Goal: Task Accomplishment & Management: Use online tool/utility

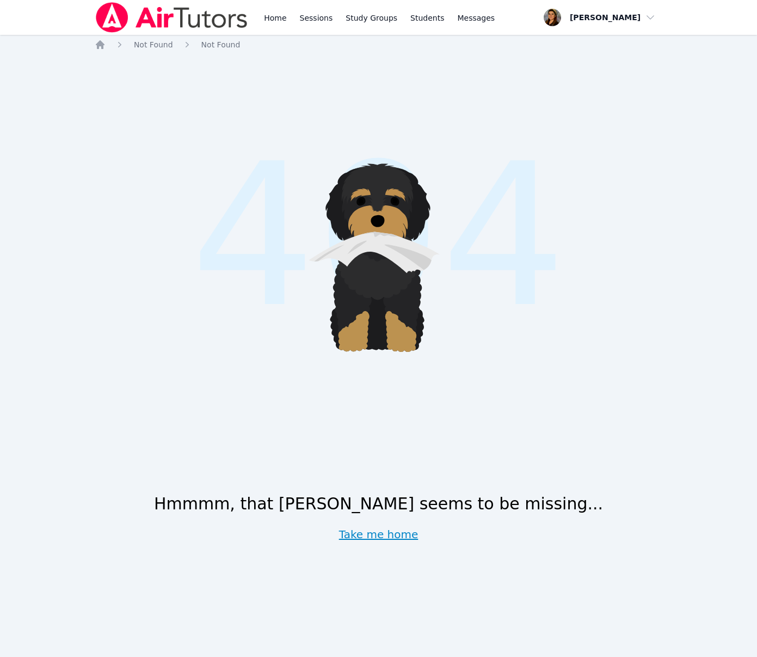
click at [373, 532] on link "Take me home" at bounding box center [378, 533] width 79 height 15
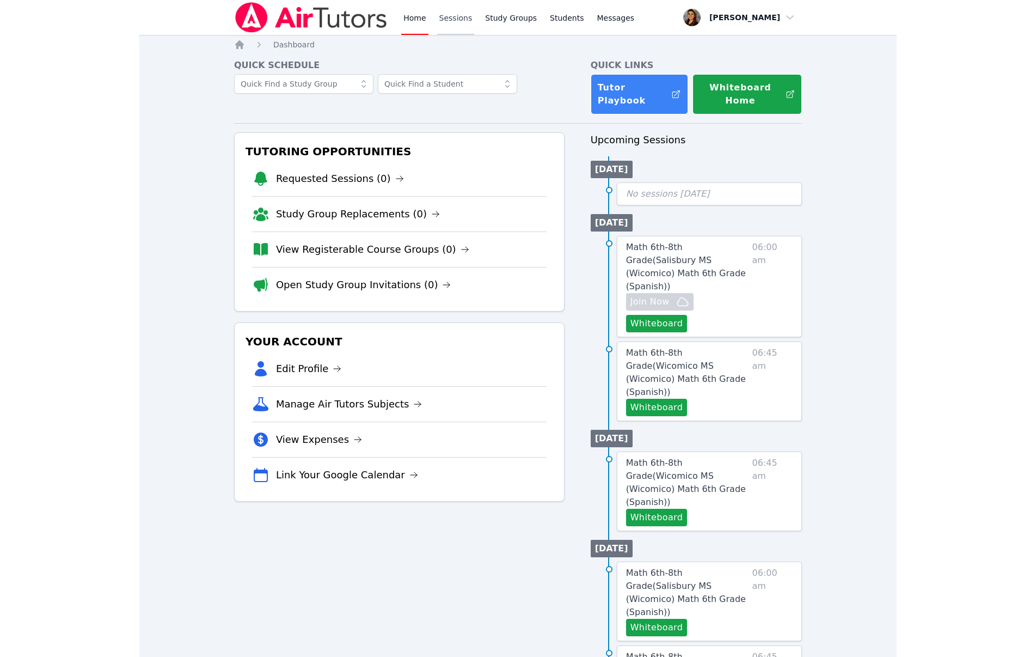
scroll to position [1, 0]
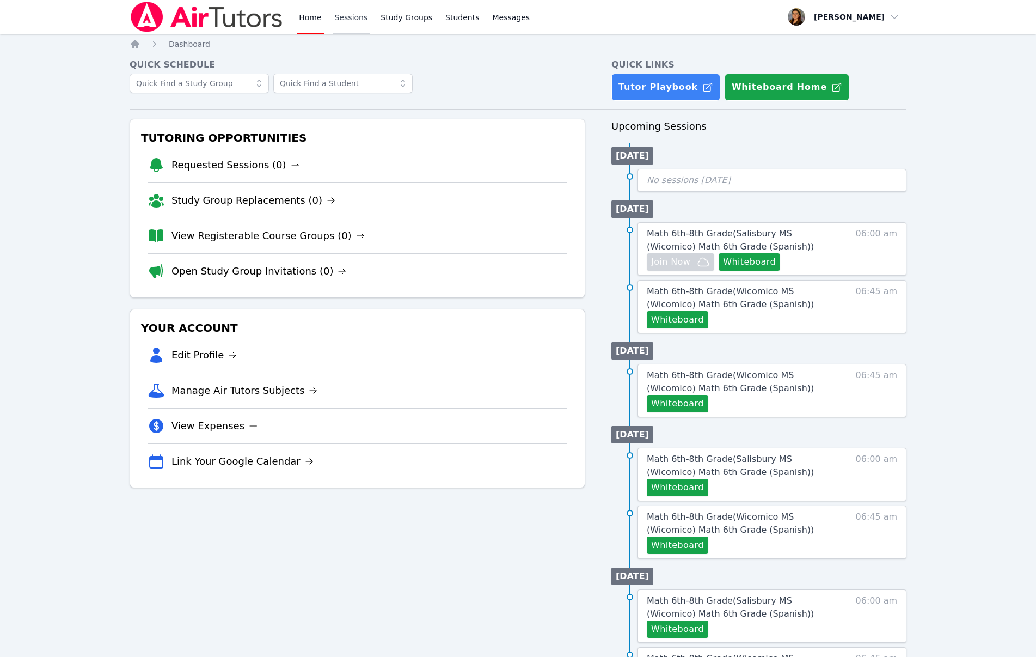
click at [343, 18] on link "Sessions" at bounding box center [352, 16] width 38 height 35
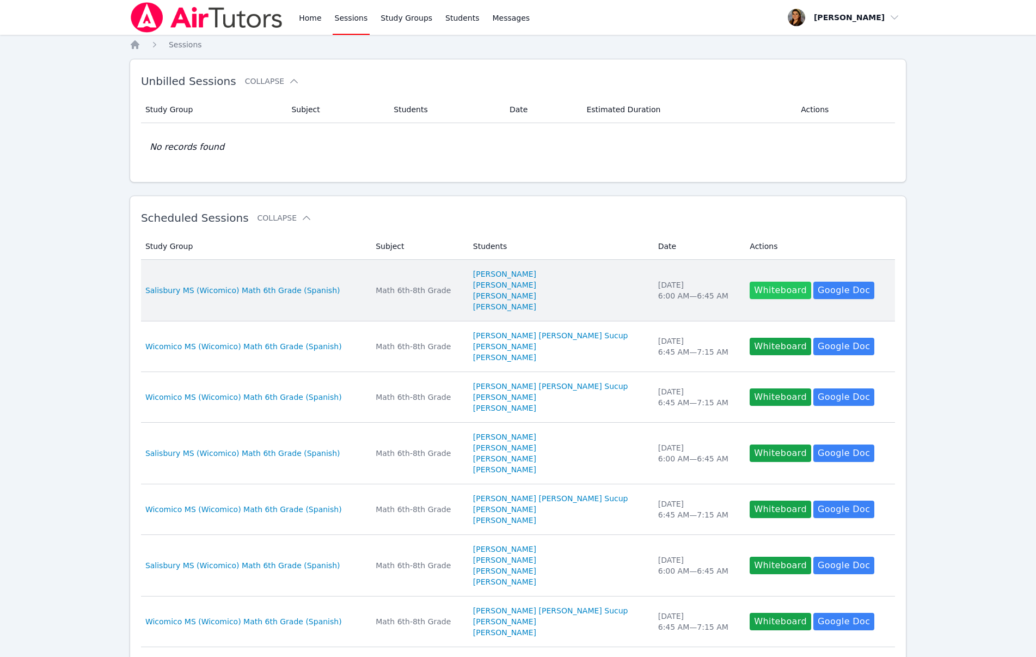
click at [757, 291] on button "Whiteboard" at bounding box center [781, 289] width 62 height 17
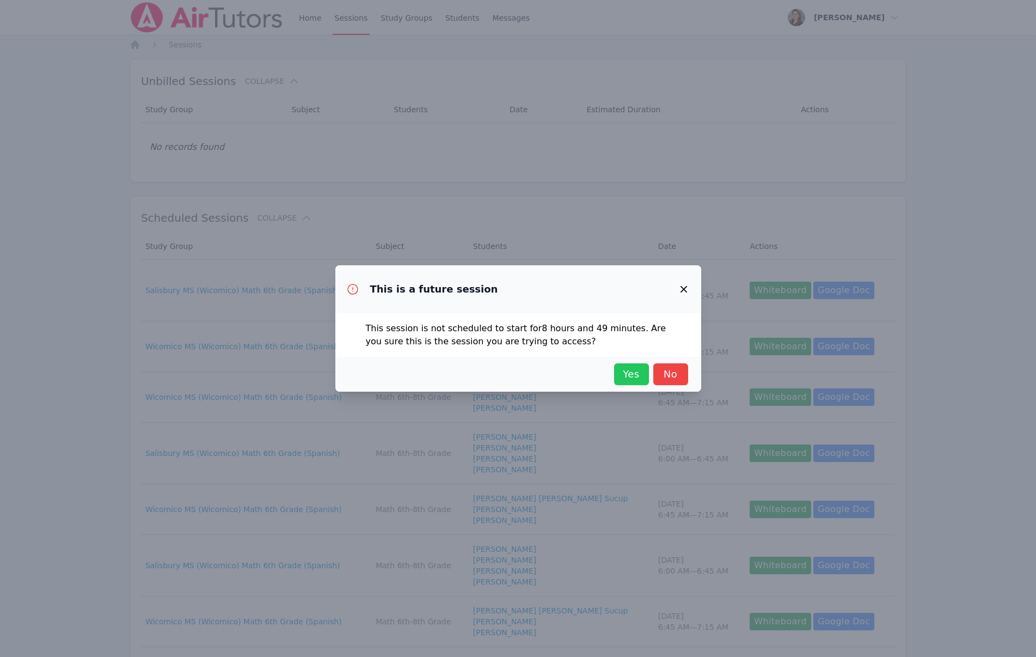
click at [632, 372] on span "Yes" at bounding box center [632, 373] width 24 height 15
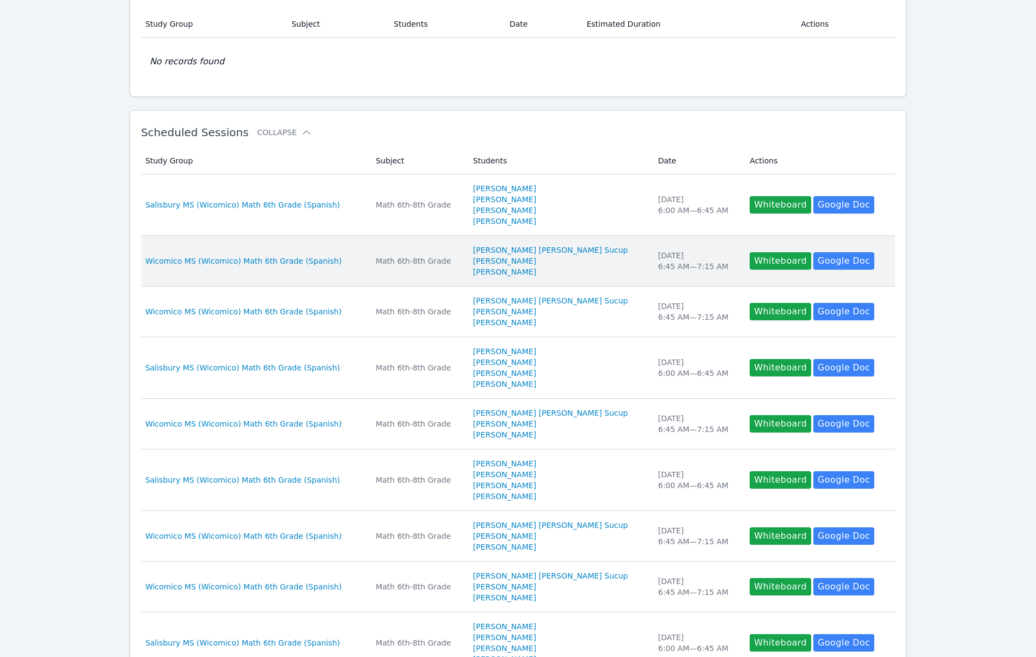
scroll to position [286, 0]
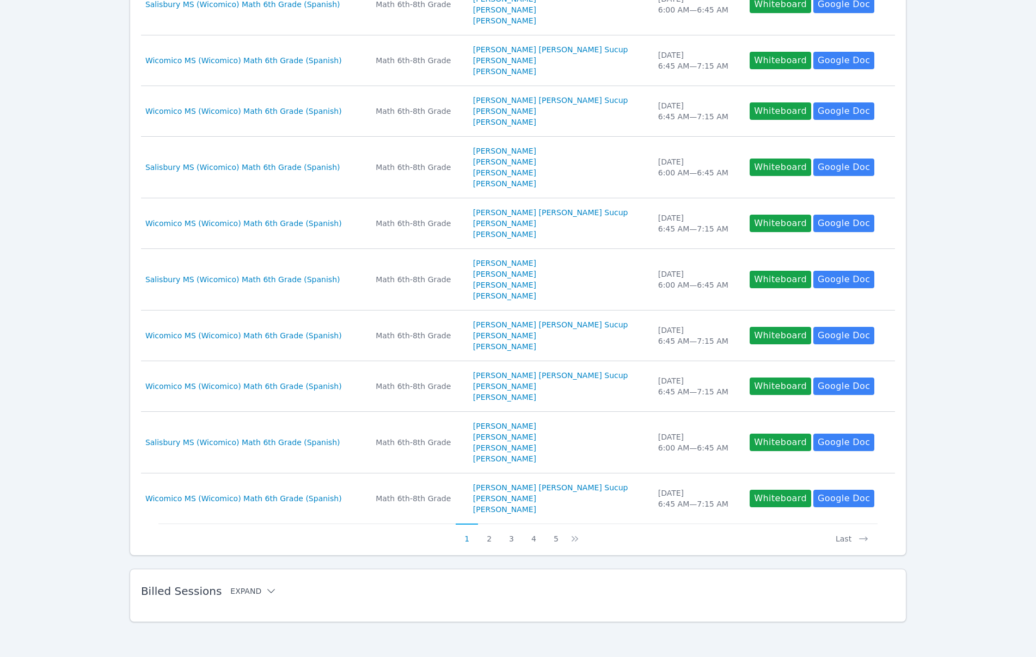
click at [266, 591] on icon at bounding box center [271, 590] width 11 height 11
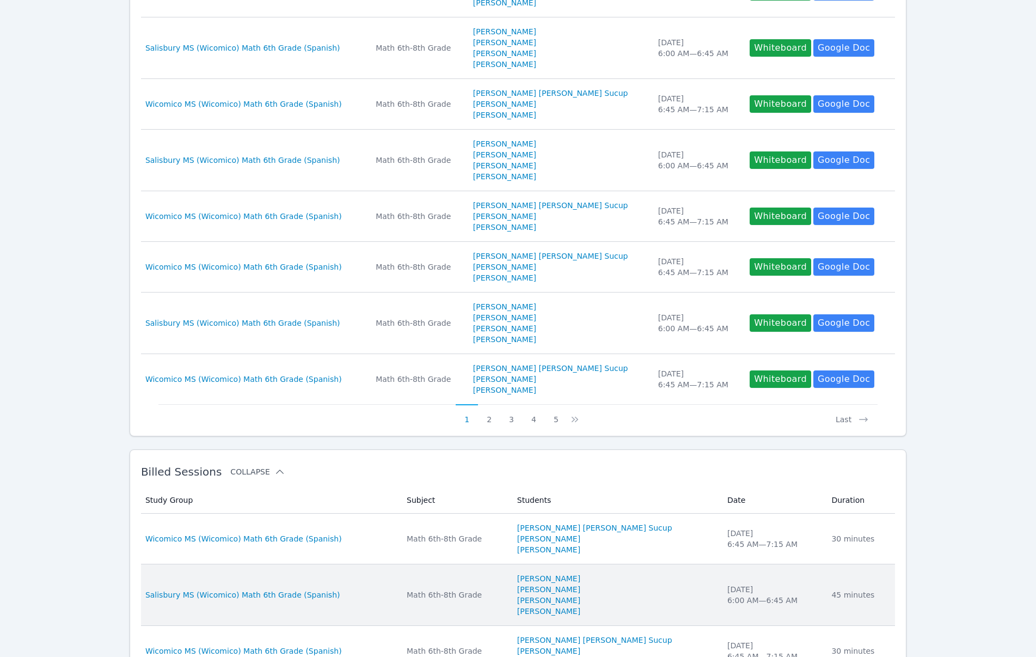
scroll to position [436, 0]
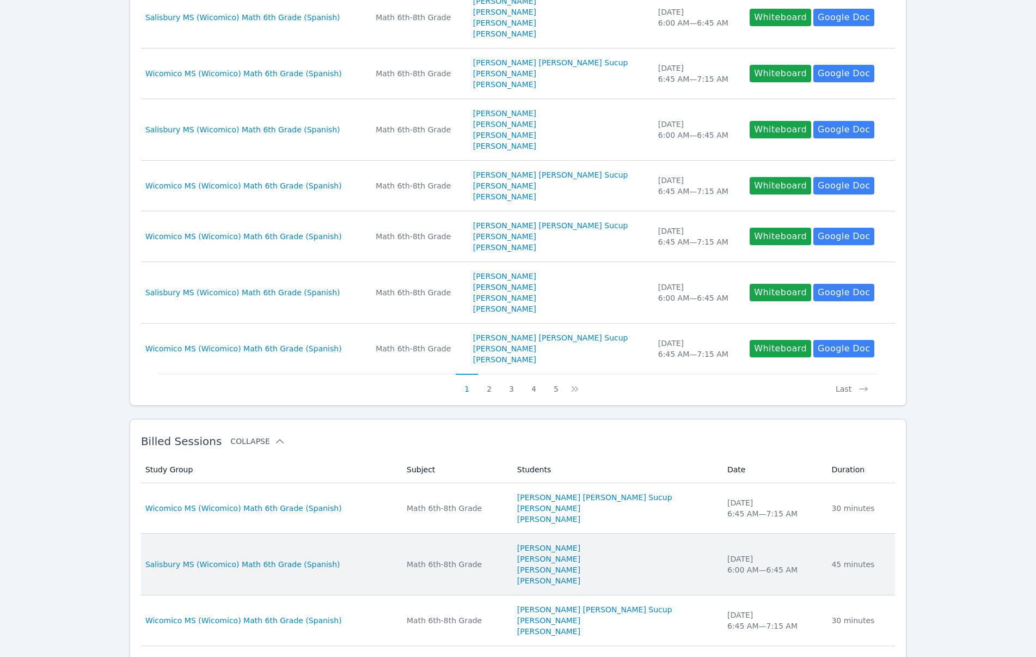
click at [451, 559] on div "Math 6th-8th Grade" at bounding box center [455, 564] width 97 height 11
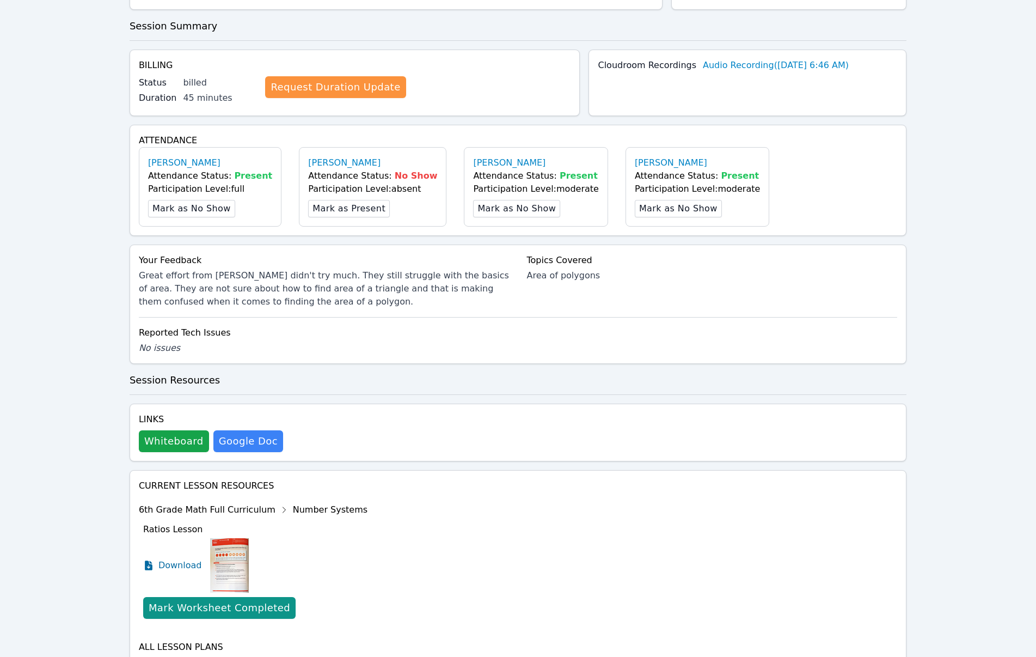
scroll to position [259, 0]
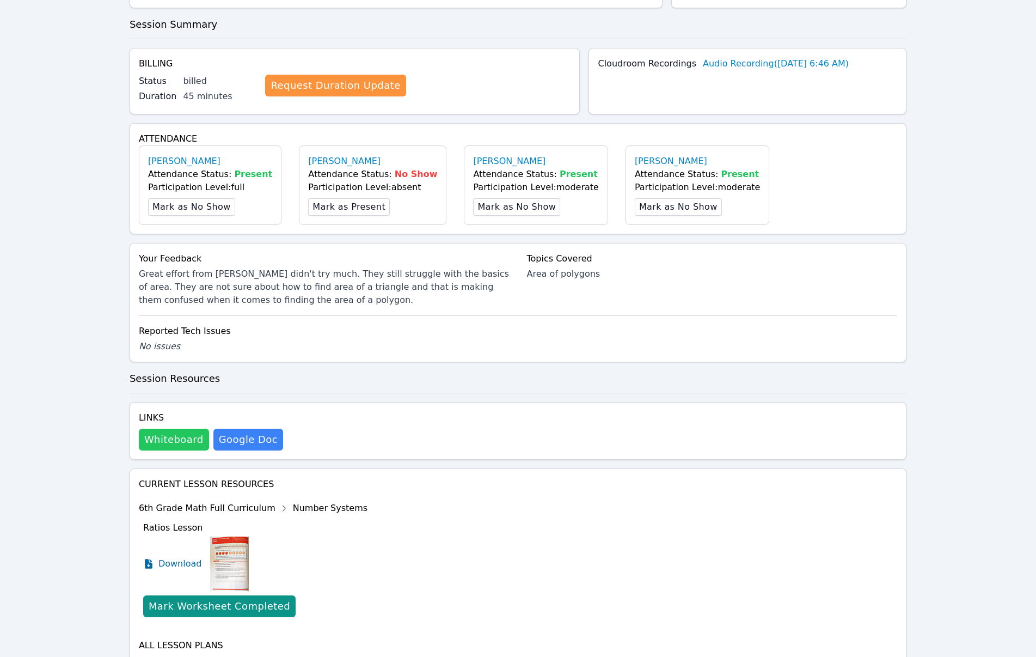
click at [174, 428] on button "Whiteboard" at bounding box center [174, 439] width 70 height 22
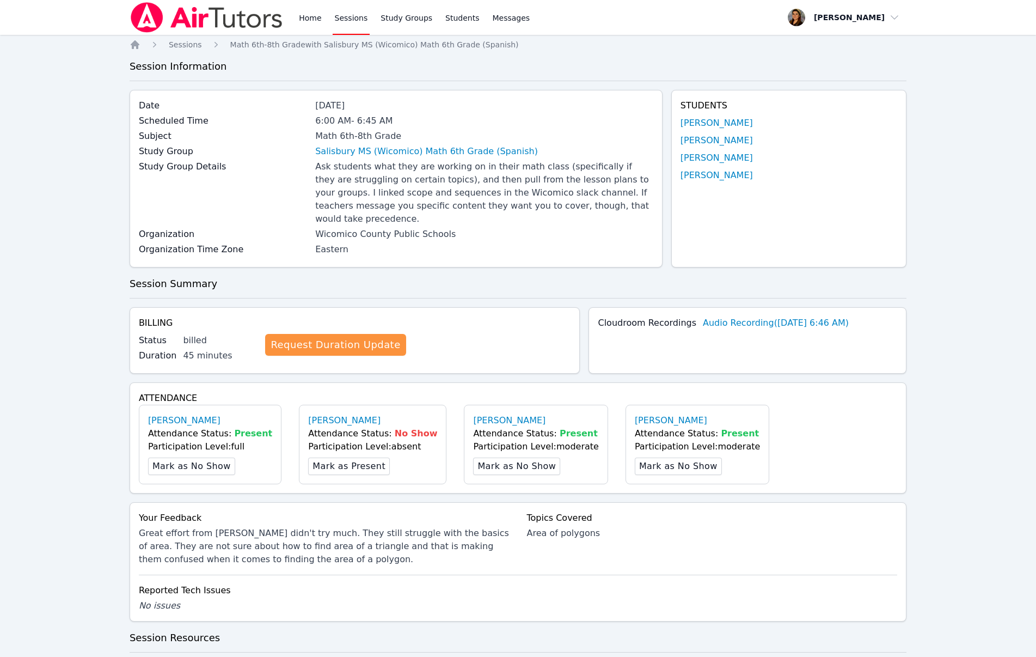
click at [346, 15] on link "Sessions" at bounding box center [352, 17] width 38 height 35
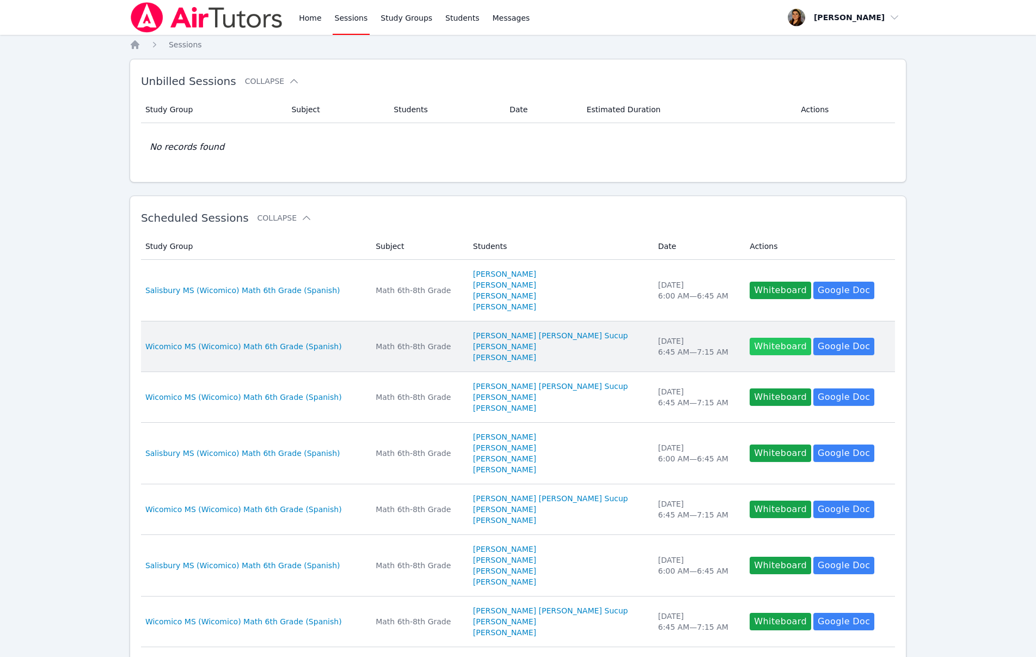
click at [750, 349] on button "Whiteboard" at bounding box center [781, 346] width 62 height 17
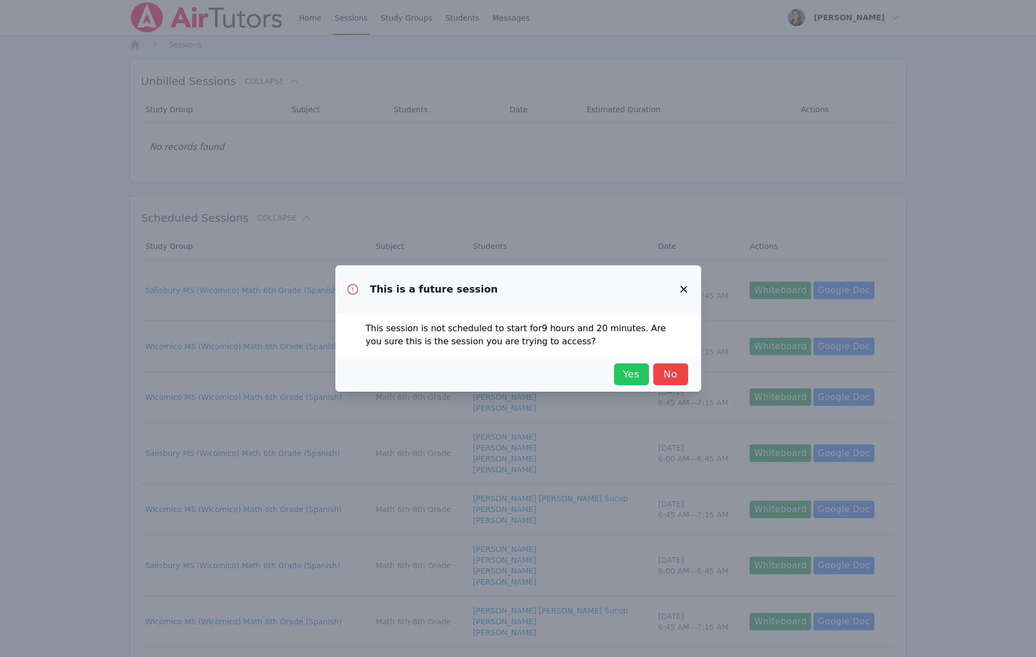
click at [628, 376] on span "Yes" at bounding box center [632, 373] width 24 height 15
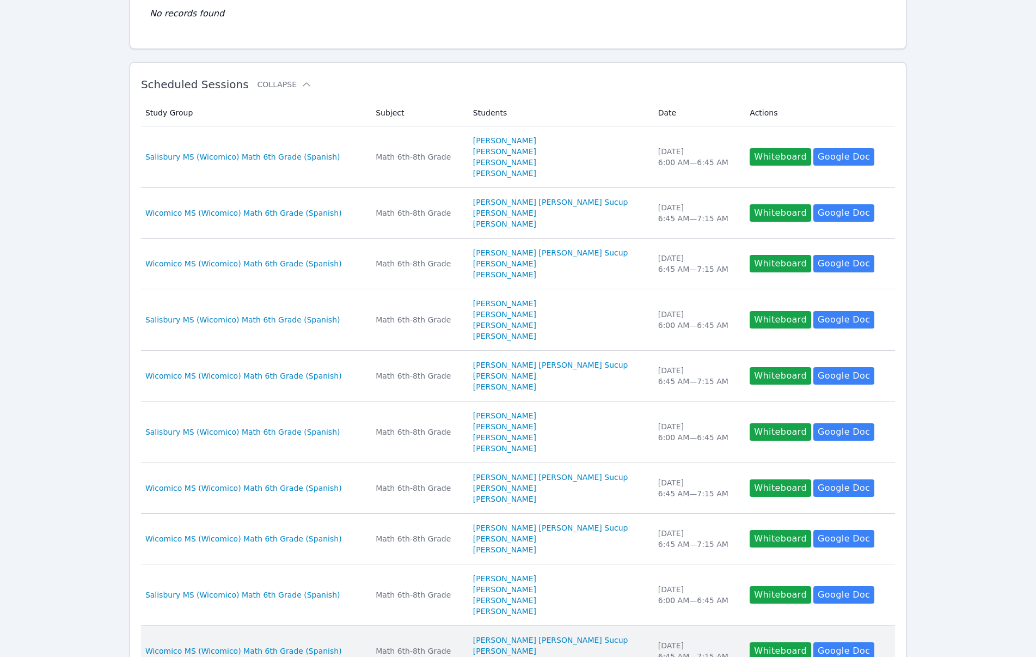
scroll to position [286, 0]
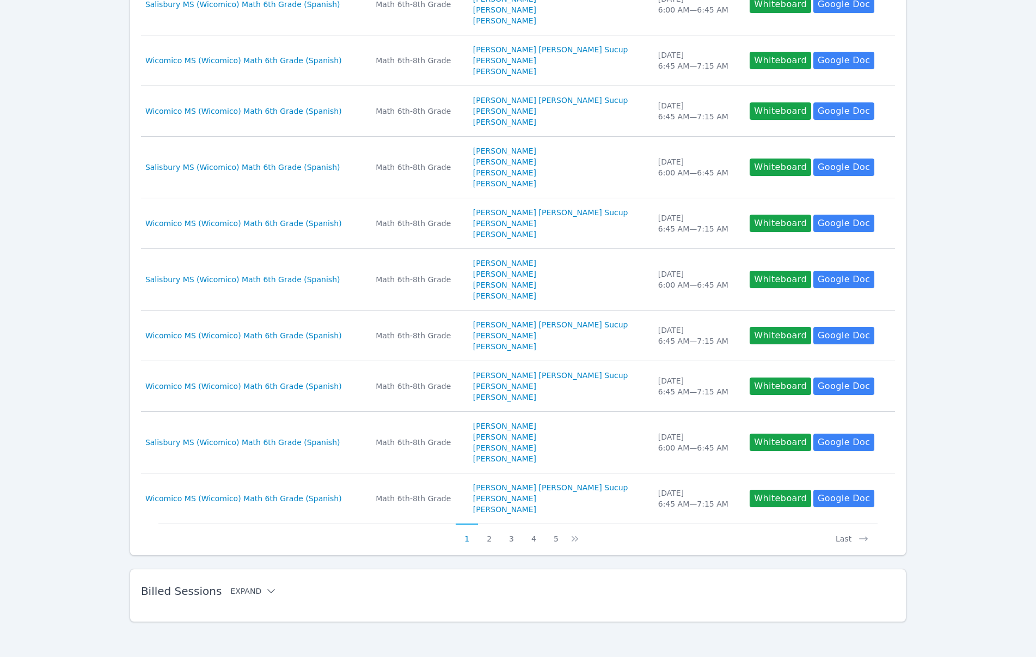
click at [230, 592] on button "Expand" at bounding box center [253, 590] width 46 height 11
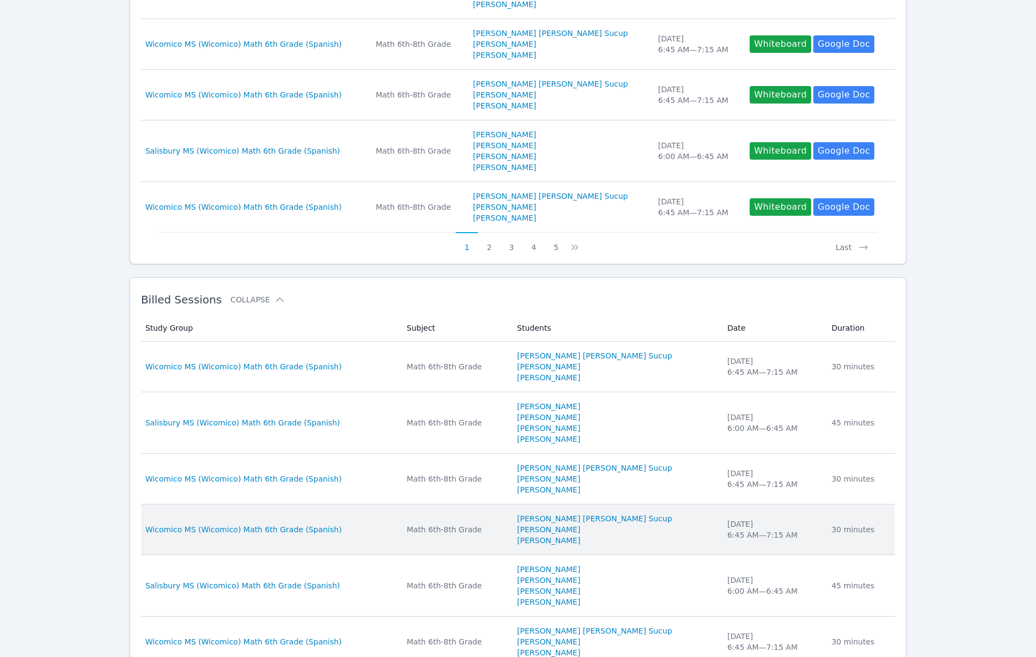
scroll to position [601, 0]
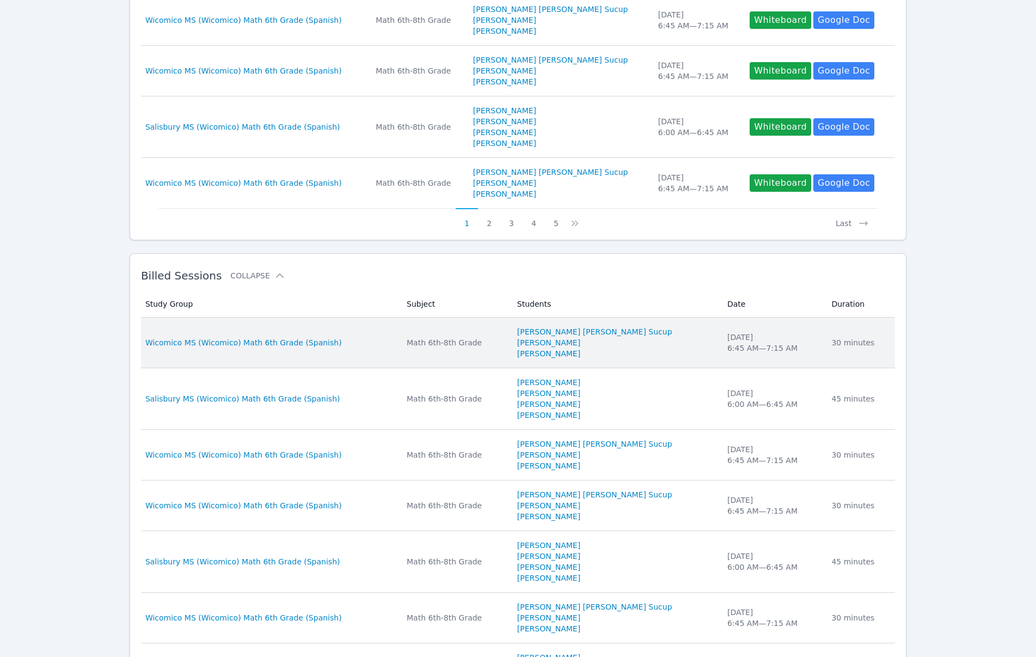
click at [739, 347] on div "[DATE] 6:45 AM — 7:15 AM" at bounding box center [772, 343] width 91 height 22
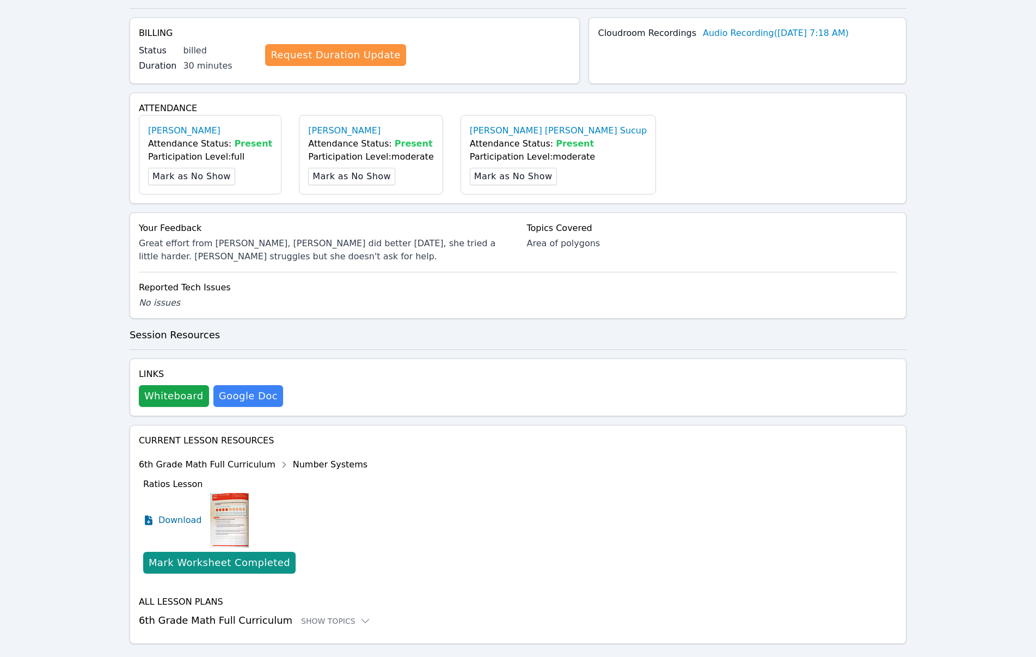
scroll to position [298, 0]
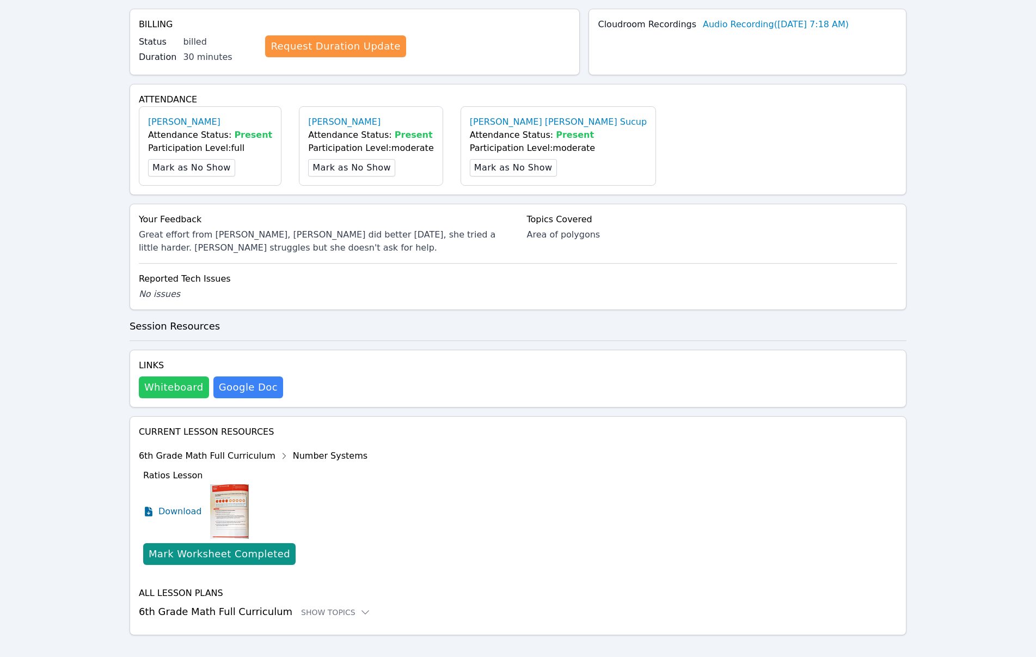
click at [187, 376] on button "Whiteboard" at bounding box center [174, 387] width 70 height 22
